Goal: Transaction & Acquisition: Purchase product/service

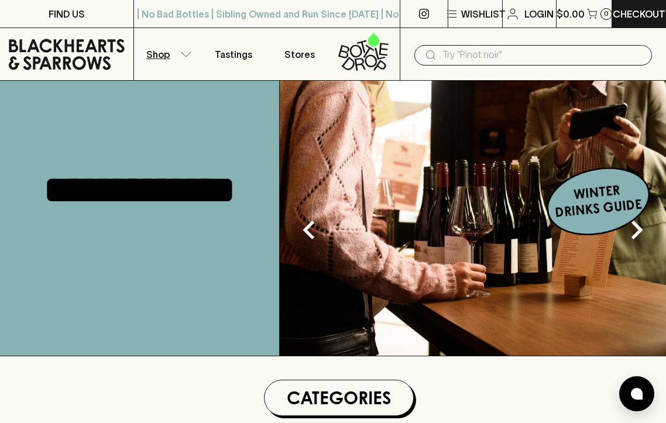
click at [179, 55] on button "Shop" at bounding box center [167, 54] width 67 height 52
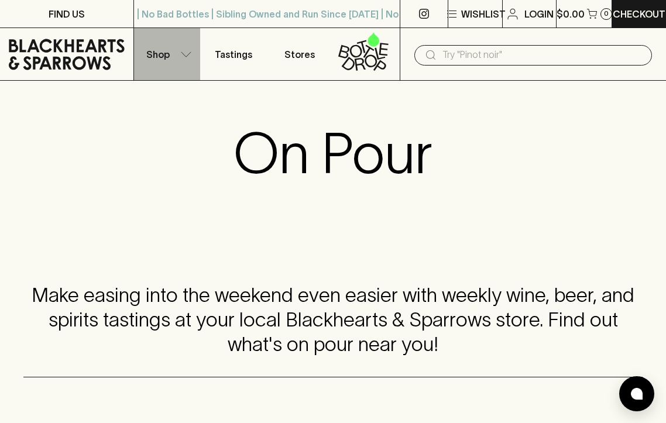
click at [179, 55] on button "Shop" at bounding box center [167, 54] width 67 height 52
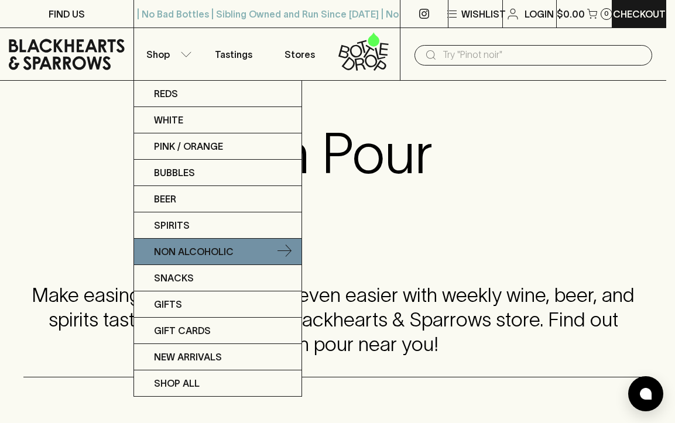
click at [210, 257] on p "Non Alcoholic" at bounding box center [194, 252] width 80 height 14
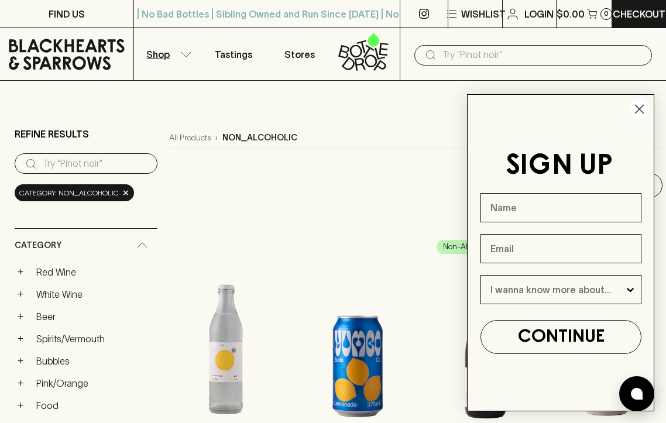
click at [641, 110] on icon "Close dialog" at bounding box center [640, 109] width 8 height 8
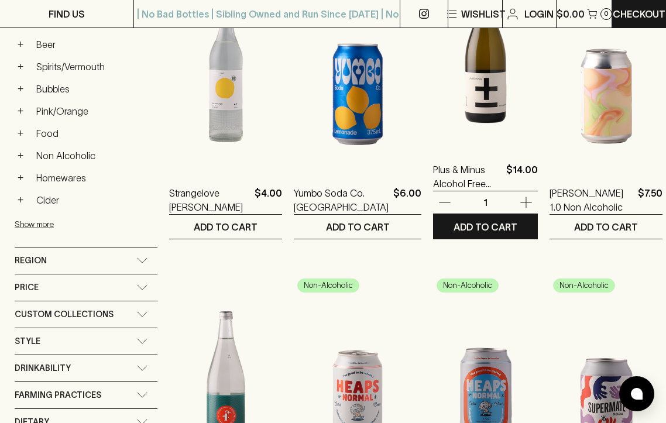
scroll to position [293, 0]
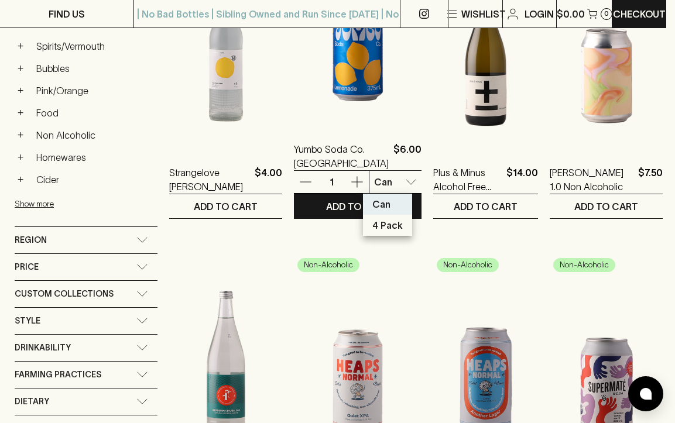
click at [394, 227] on p "4 Pack" at bounding box center [387, 225] width 30 height 14
type input "1"
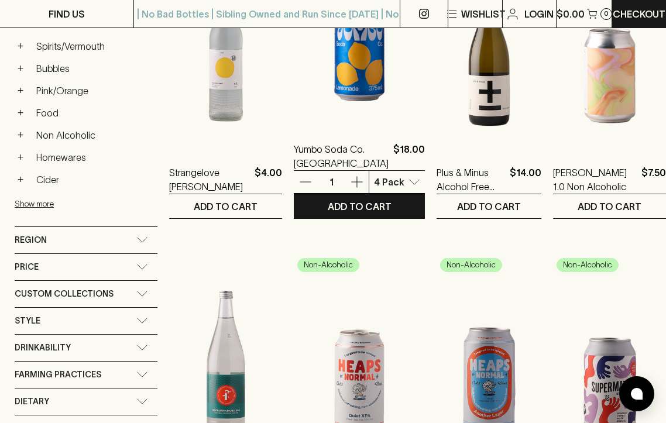
click at [350, 184] on icon "button" at bounding box center [357, 182] width 14 height 14
click at [351, 183] on icon "button" at bounding box center [357, 182] width 14 height 14
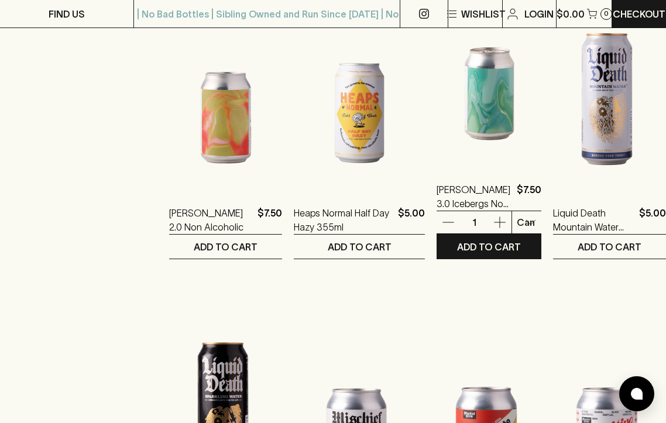
scroll to position [878, 0]
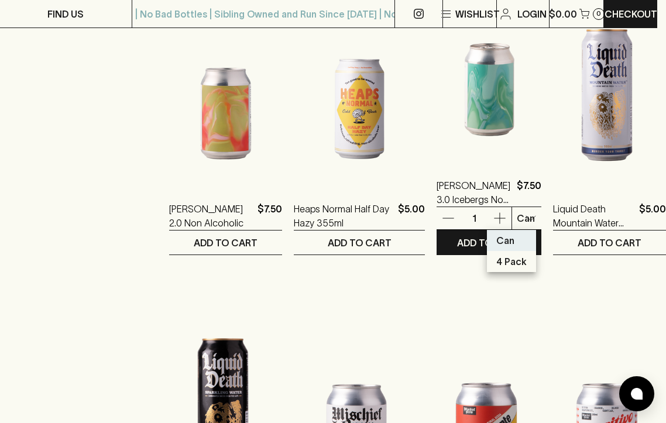
click at [516, 217] on body "FIND US | No Bad Bottles | Sibling Owned and Run Since [DATE] | No Bad Bottles …" at bounding box center [333, 421] width 666 height 2599
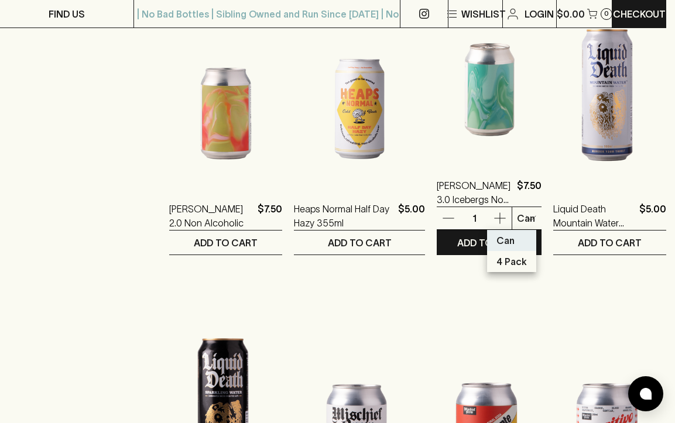
click at [510, 258] on p "4 Pack" at bounding box center [512, 262] width 30 height 14
type input "1"
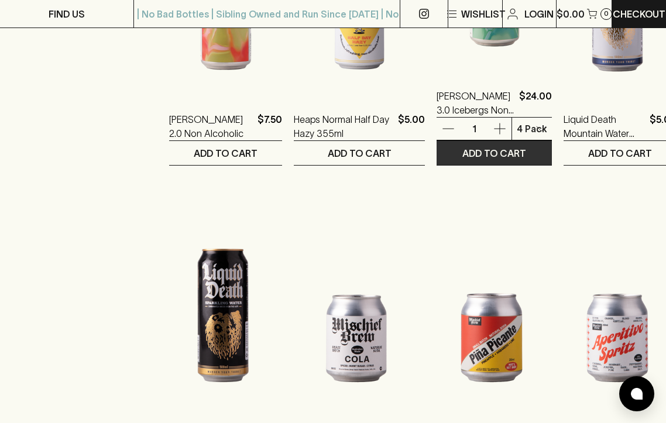
scroll to position [1113, 0]
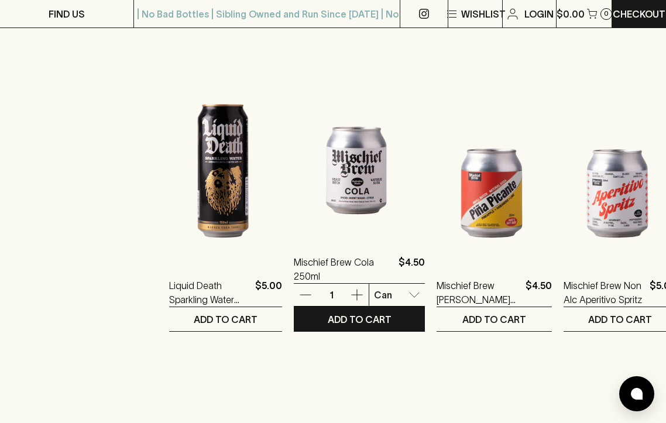
click at [392, 293] on body "FIND US | No Bad Bottles | Sibling Owned and Run Since [DATE] | No Bad Bottles …" at bounding box center [333, 186] width 666 height 2599
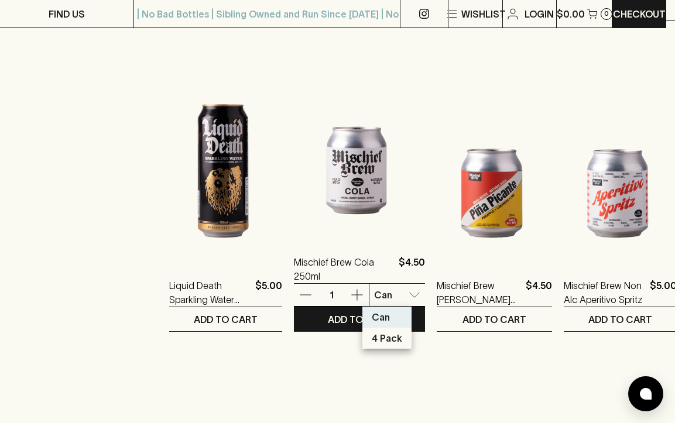
click at [394, 337] on p "4 Pack" at bounding box center [387, 338] width 30 height 14
type input "1"
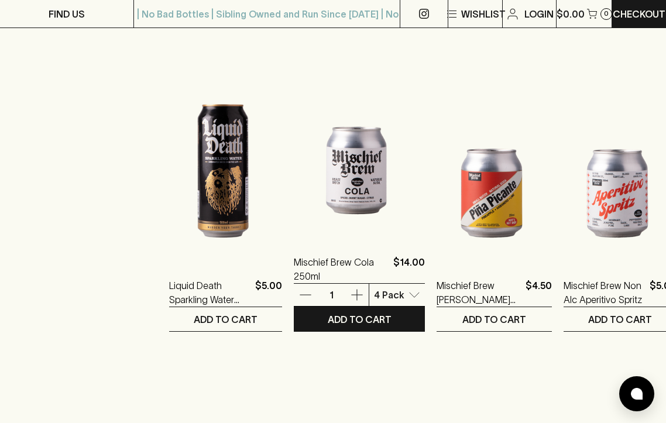
click at [355, 290] on icon "button" at bounding box center [357, 295] width 14 height 14
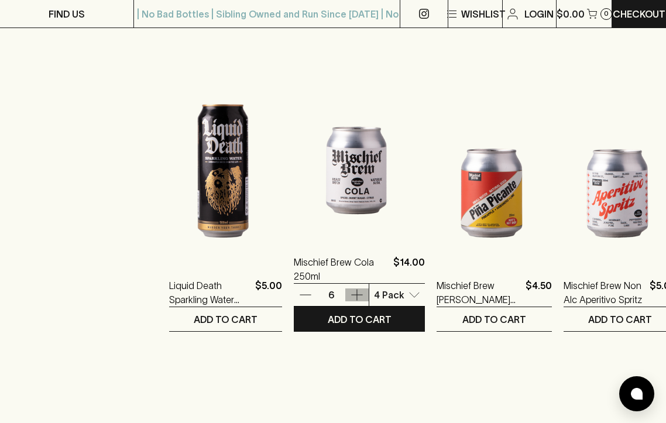
click at [356, 290] on icon "button" at bounding box center [357, 295] width 14 height 14
click at [392, 320] on button "ADD TO CART" at bounding box center [359, 319] width 131 height 24
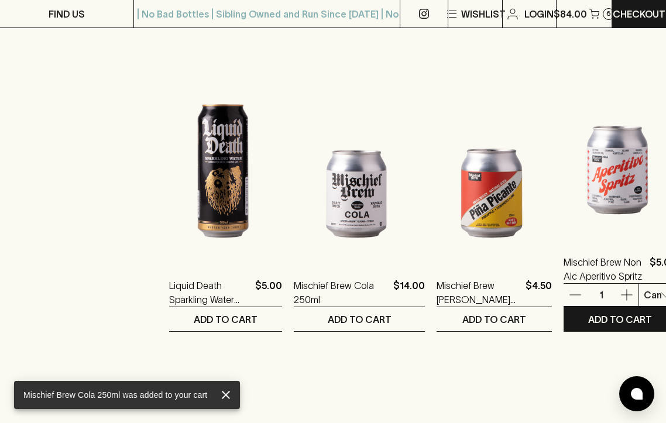
click at [629, 292] on body "Mischief Brew Cola 250ml was added to your cart FIND US | No Bad Bottles | Sibl…" at bounding box center [333, 186] width 666 height 2599
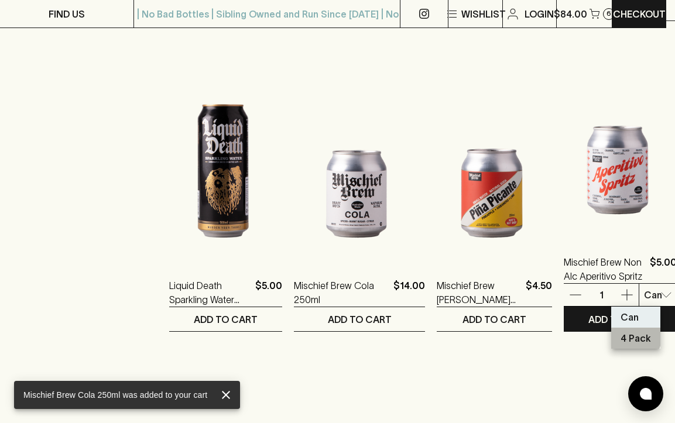
click at [628, 337] on p "4 Pack" at bounding box center [636, 338] width 30 height 14
type input "1"
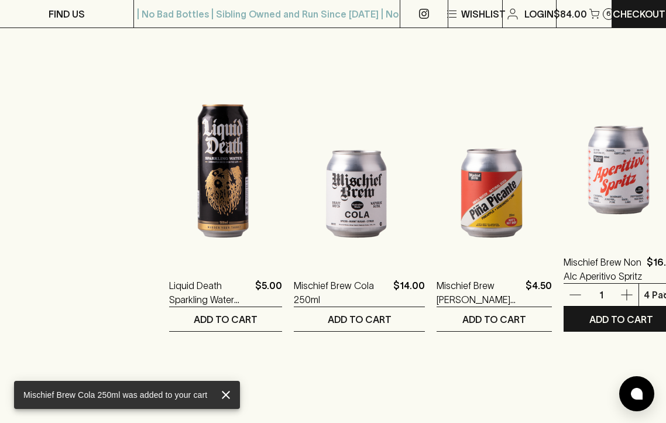
click at [620, 296] on icon "button" at bounding box center [627, 295] width 14 height 14
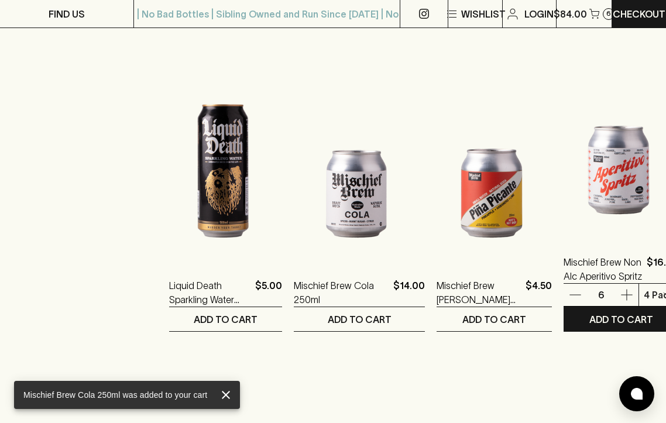
click at [620, 296] on icon "button" at bounding box center [627, 295] width 14 height 14
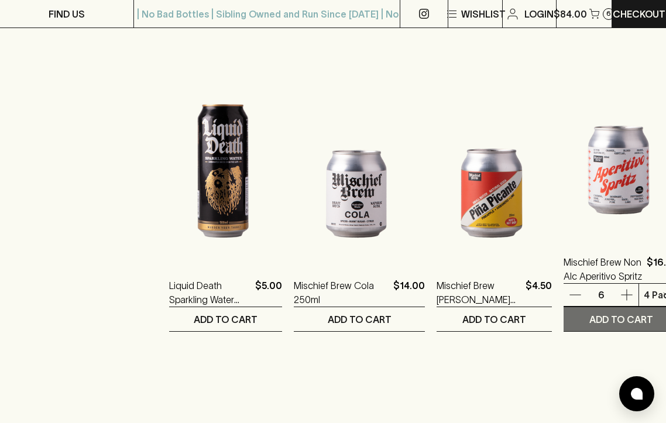
click at [606, 324] on p "ADD TO CART" at bounding box center [622, 320] width 64 height 14
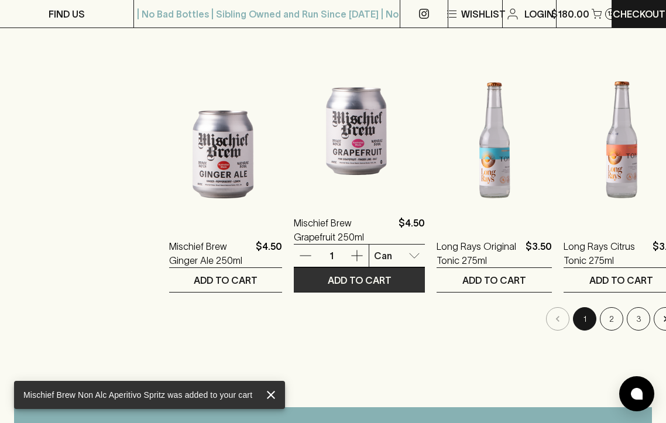
scroll to position [1464, 0]
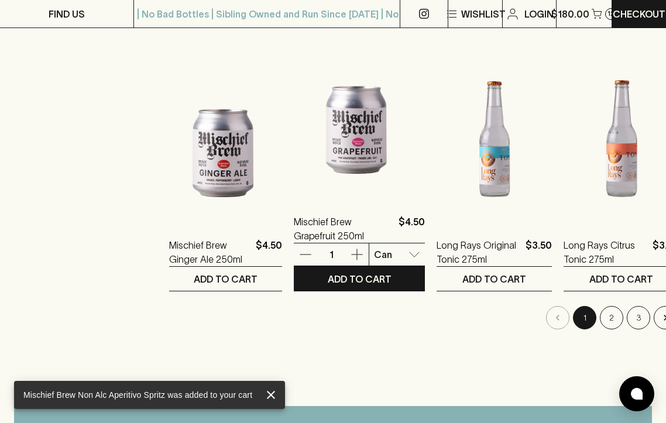
click at [359, 254] on icon "button" at bounding box center [357, 255] width 14 height 14
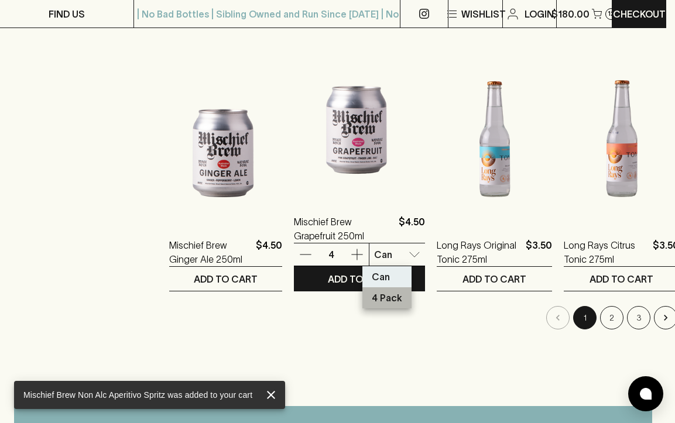
click at [389, 299] on p "4 Pack" at bounding box center [387, 298] width 30 height 14
type input "1"
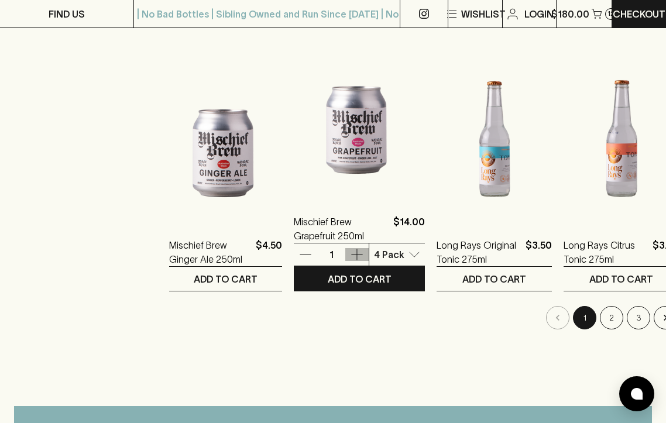
click at [350, 251] on icon "button" at bounding box center [357, 255] width 14 height 14
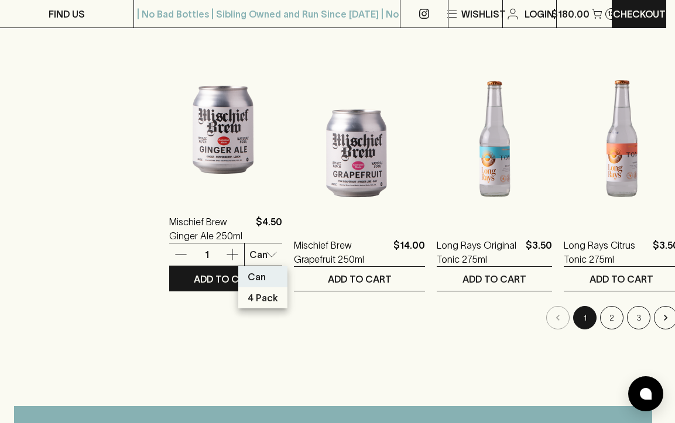
click at [264, 300] on p "4 Pack" at bounding box center [263, 298] width 30 height 14
type input "1"
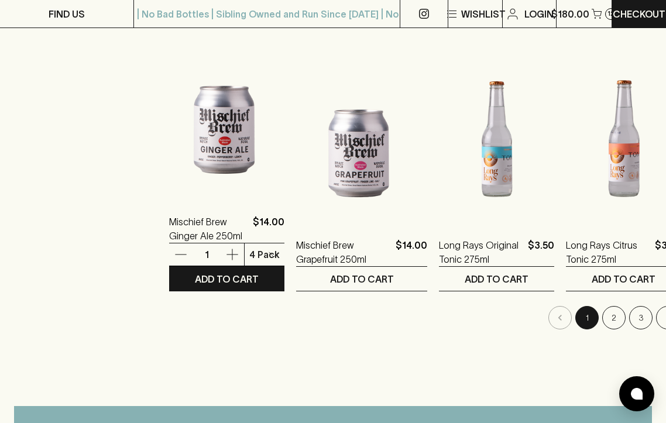
click at [232, 253] on icon "button" at bounding box center [232, 255] width 14 height 14
click at [232, 253] on icon "button" at bounding box center [232, 254] width 11 height 11
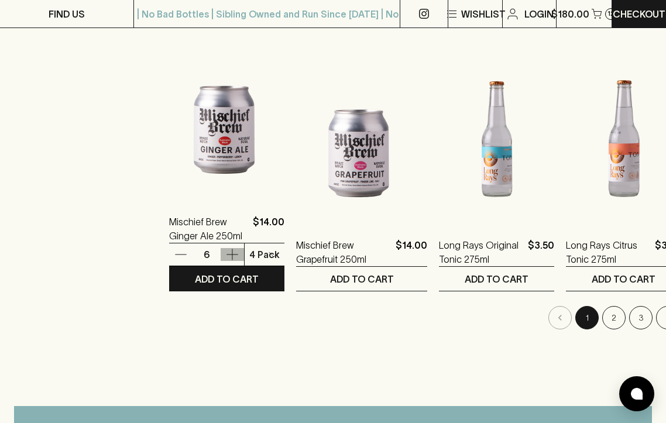
click at [232, 253] on icon "button" at bounding box center [232, 254] width 11 height 11
click at [233, 255] on icon "button" at bounding box center [232, 254] width 11 height 11
click at [241, 282] on p "ADD TO CART" at bounding box center [227, 279] width 64 height 14
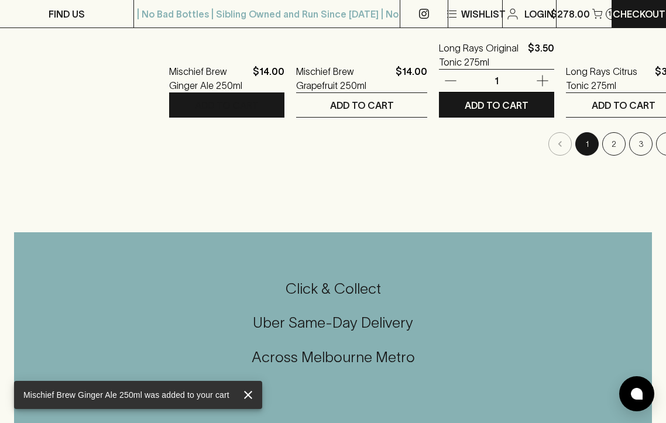
scroll to position [1698, 0]
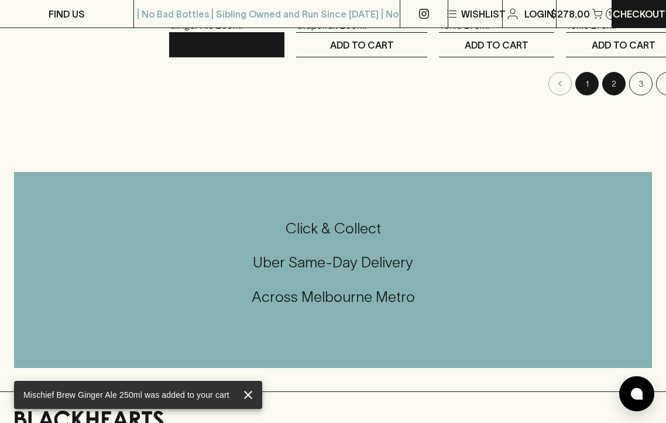
click at [603, 82] on button "2" at bounding box center [614, 83] width 23 height 23
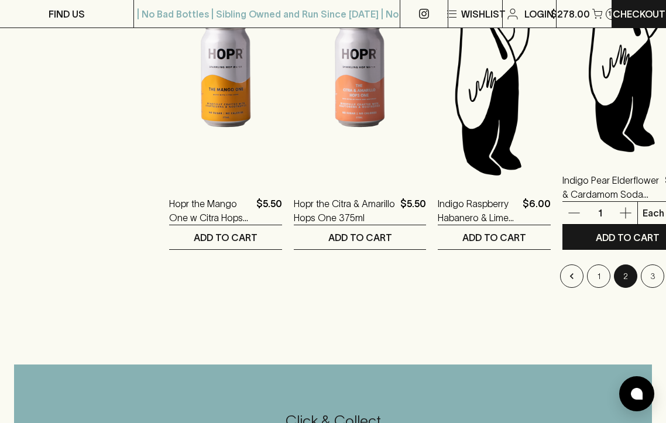
scroll to position [1523, 0]
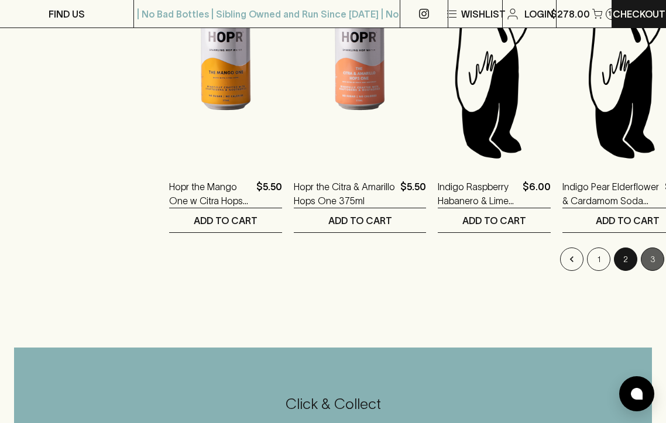
click at [641, 252] on button "3" at bounding box center [652, 259] width 23 height 23
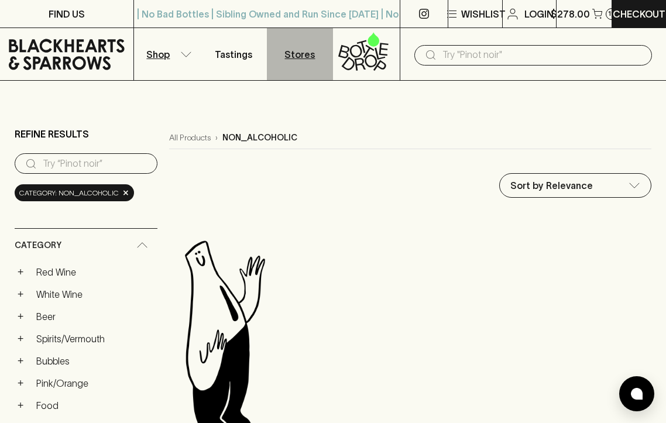
click at [304, 56] on p "Stores" at bounding box center [300, 54] width 30 height 14
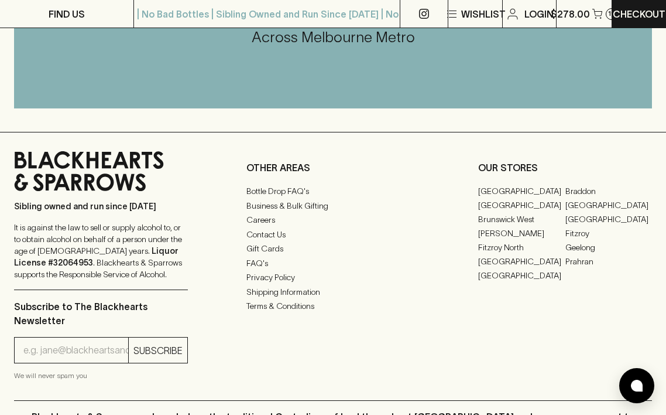
scroll to position [1581, 0]
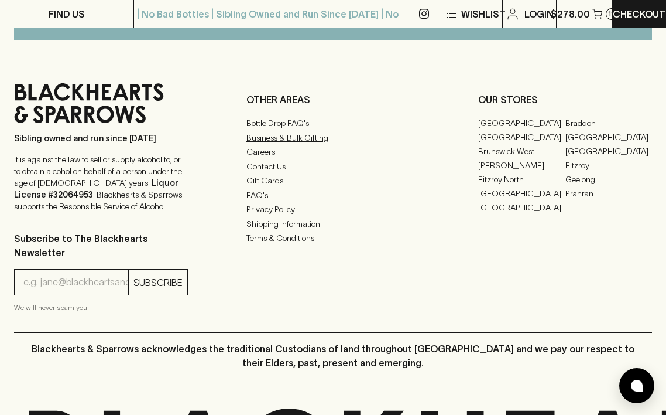
click at [320, 145] on link "Business & Bulk Gifting" at bounding box center [334, 138] width 174 height 14
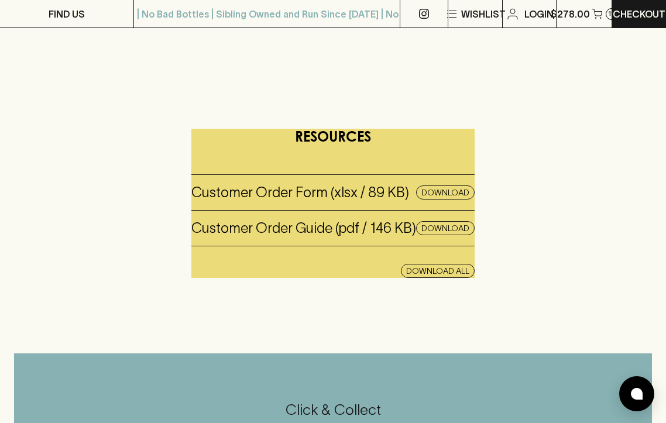
scroll to position [410, 0]
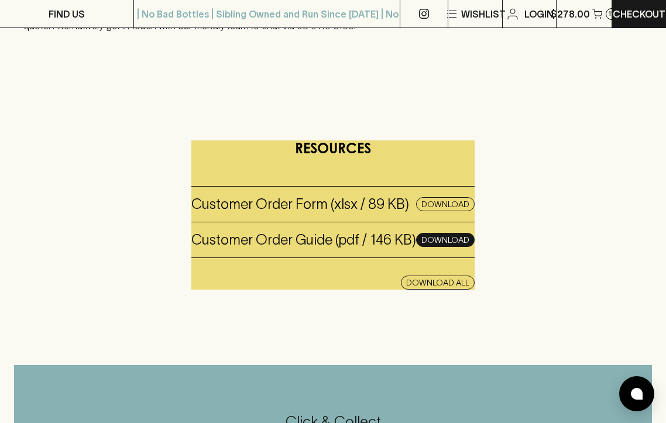
click at [442, 236] on button "Download" at bounding box center [445, 240] width 59 height 14
click at [445, 204] on button "Download" at bounding box center [445, 204] width 59 height 14
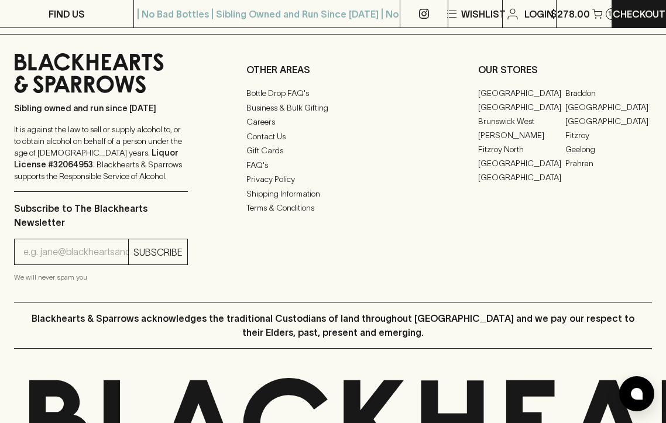
scroll to position [996, 0]
